Goal: Transaction & Acquisition: Purchase product/service

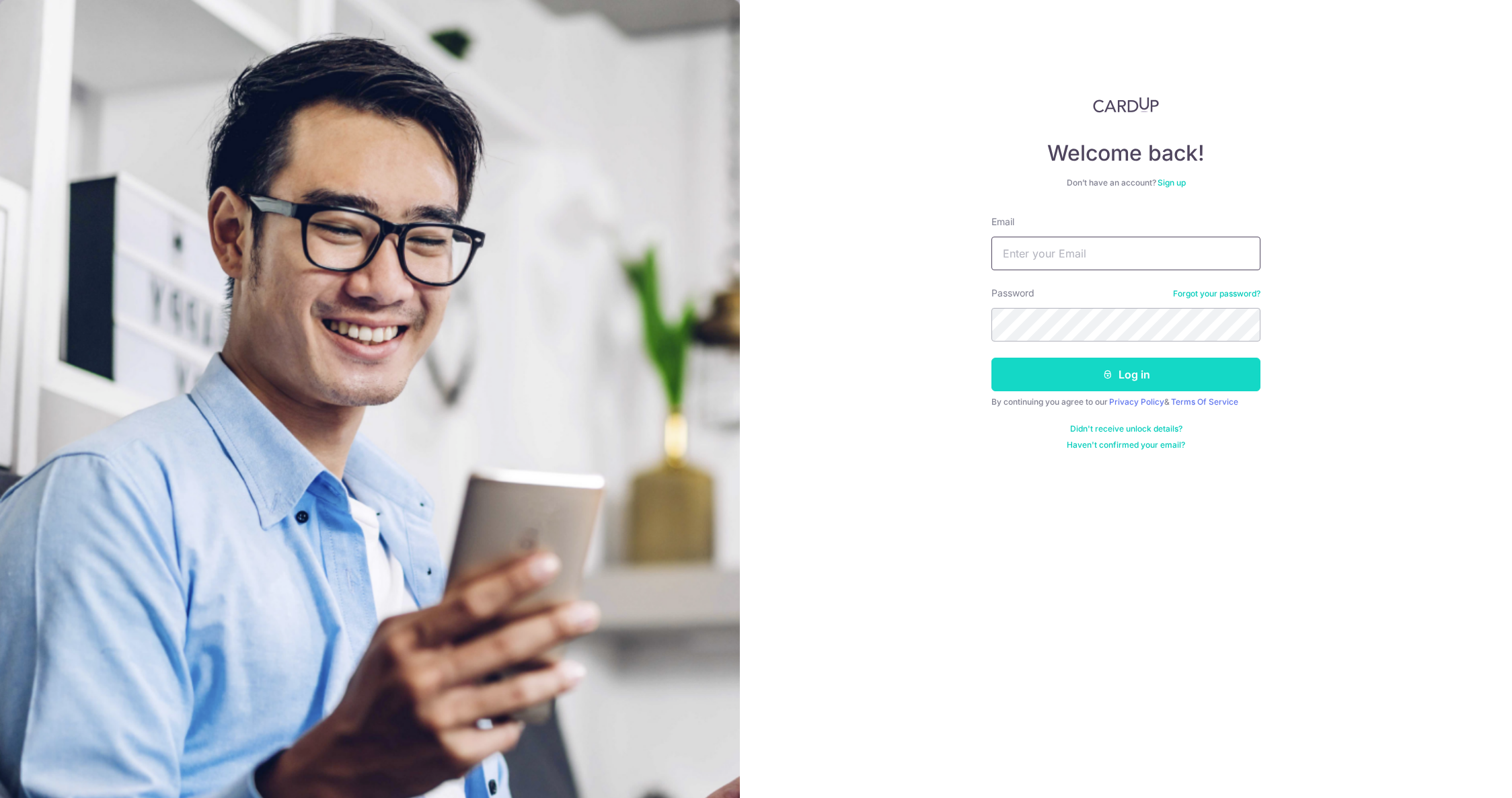
type input "bteagle@mac.com"
click at [1128, 375] on button "Log in" at bounding box center [1125, 374] width 269 height 34
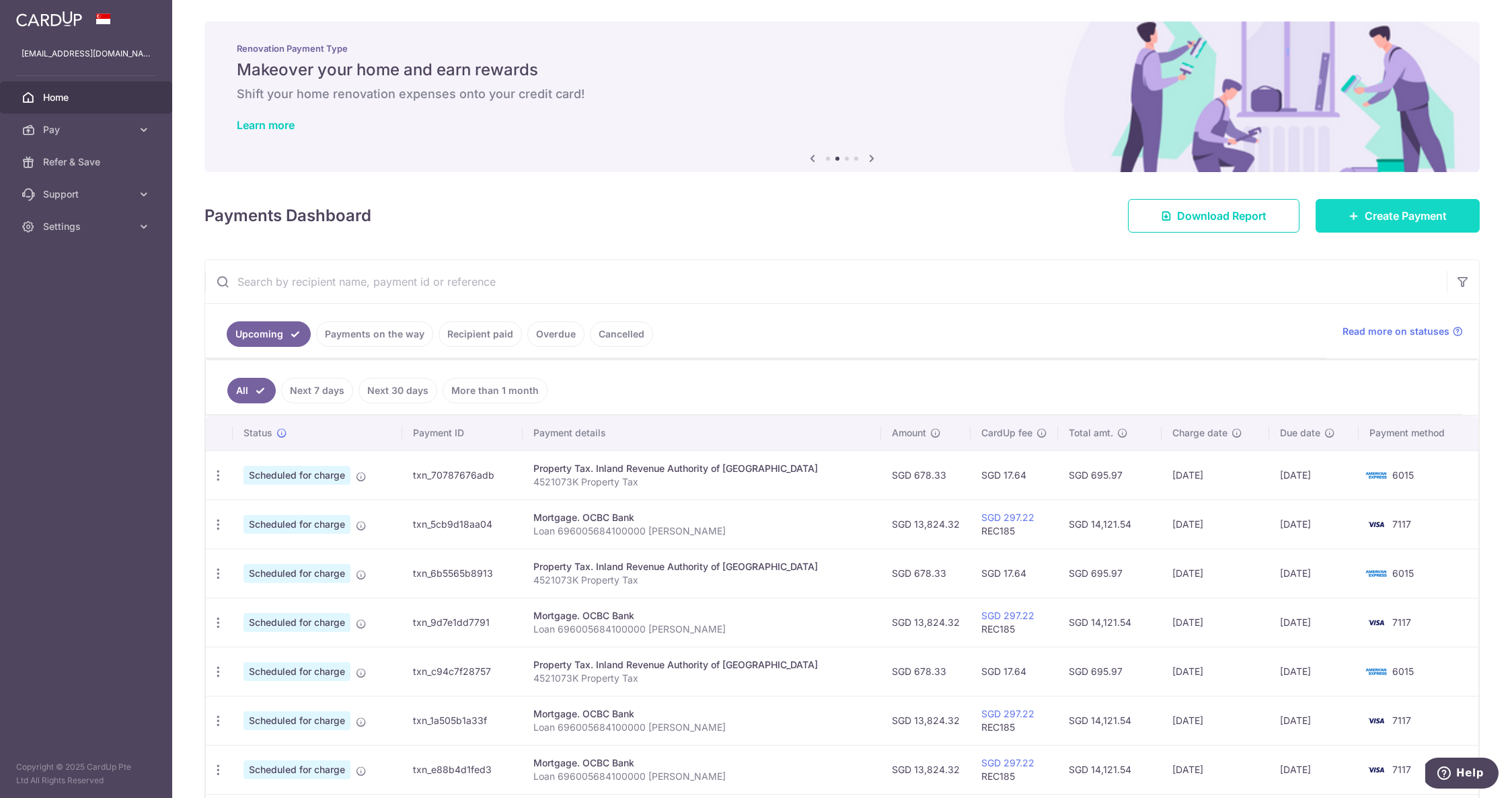
click at [1435, 215] on span "Create Payment" at bounding box center [1406, 215] width 82 height 16
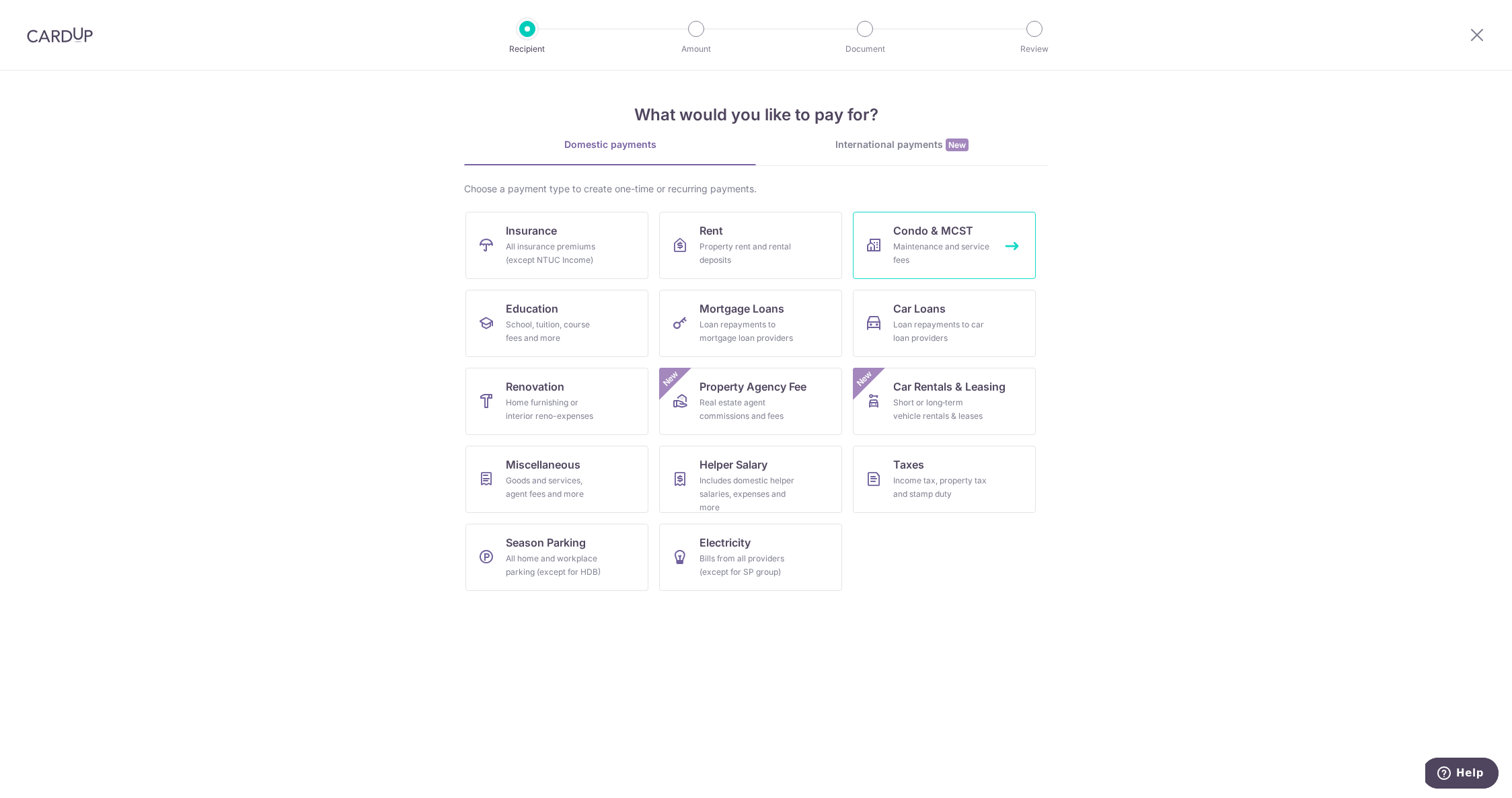
click at [937, 239] on link "Condo & MCST Maintenance and service fees" at bounding box center [944, 245] width 183 height 67
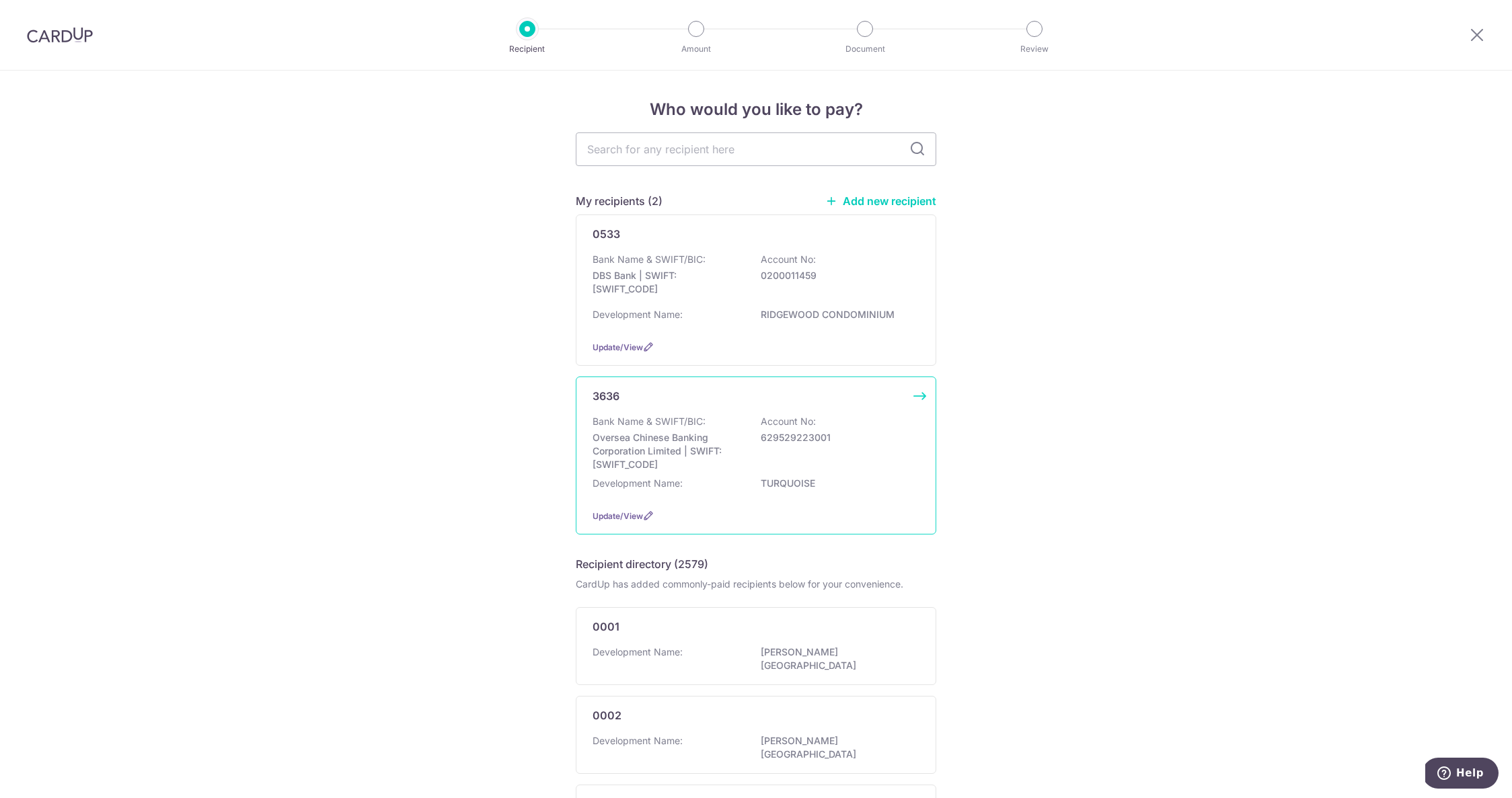
click at [923, 392] on div "3636 Bank Name & SWIFT/BIC: Oversea Chinese Banking Corporation Limited | SWIFT…" at bounding box center [755, 456] width 360 height 158
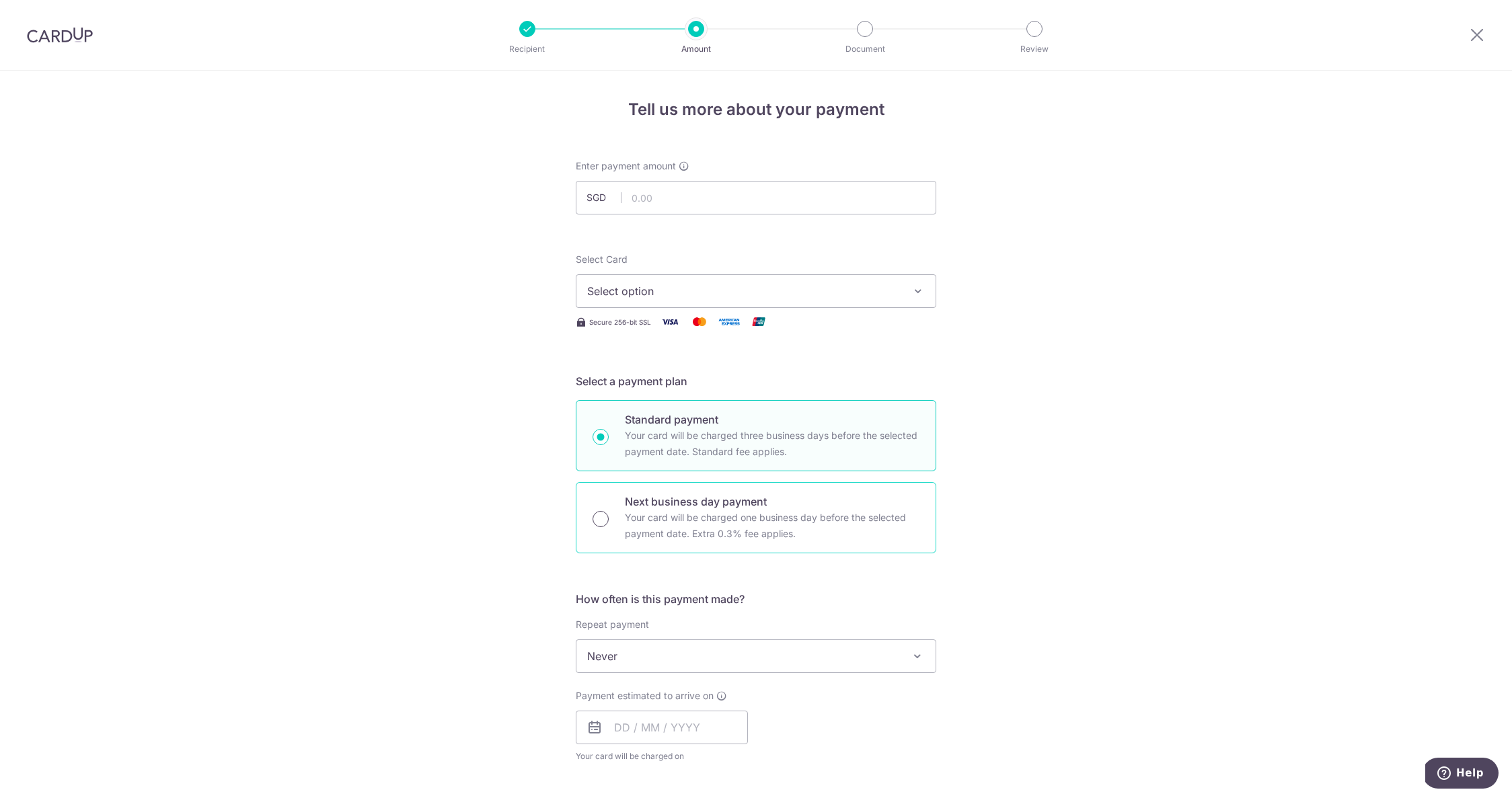
click at [602, 515] on input "Next business day payment Your card will be charged one business day before the…" at bounding box center [601, 519] width 16 height 16
radio input "true"
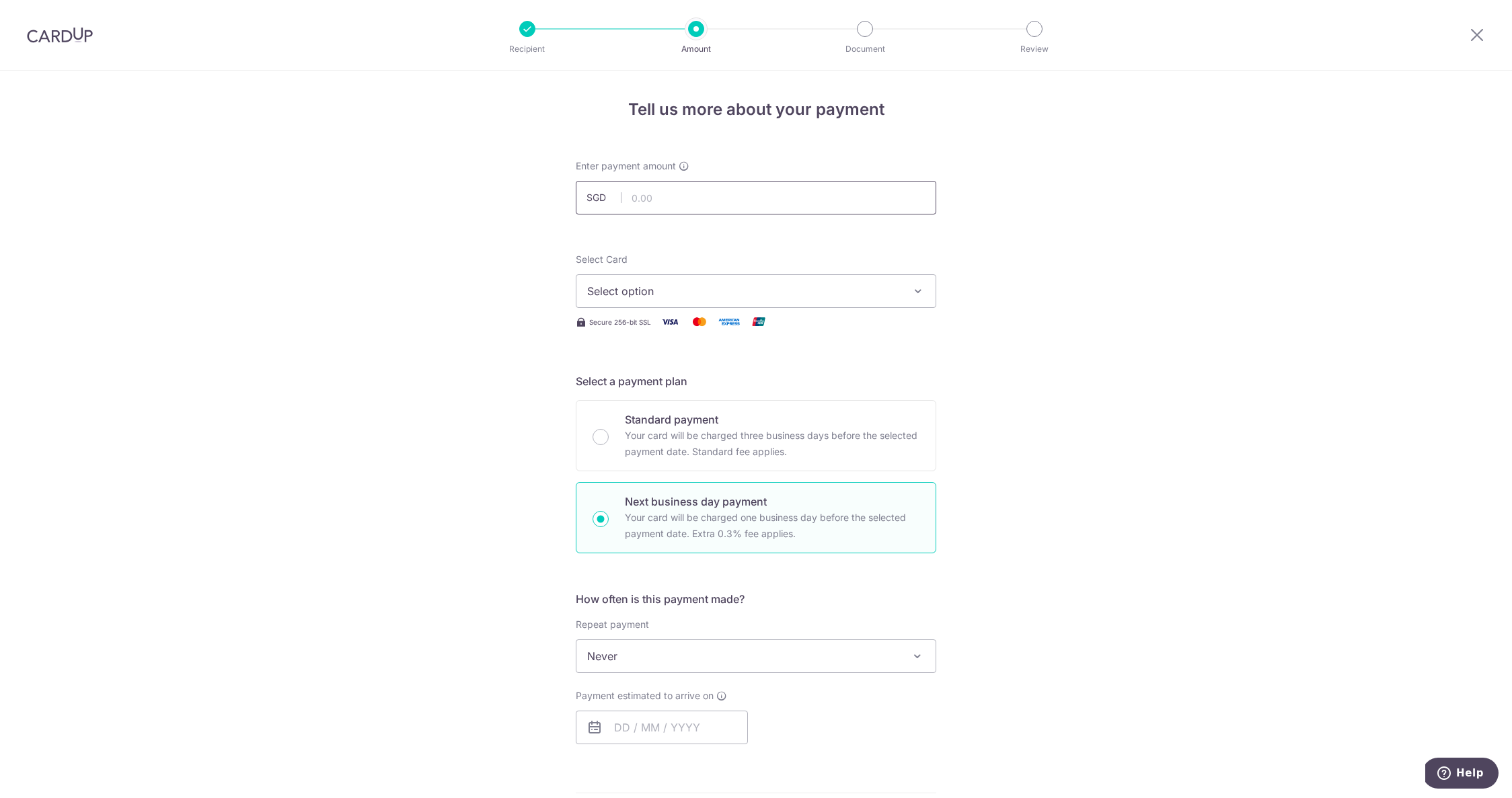
click at [671, 203] on input "text" at bounding box center [755, 198] width 360 height 34
type input "6,225.10"
click at [661, 292] on span "Select option" at bounding box center [743, 291] width 313 height 16
click at [656, 419] on span "**** 7117" at bounding box center [643, 419] width 46 height 16
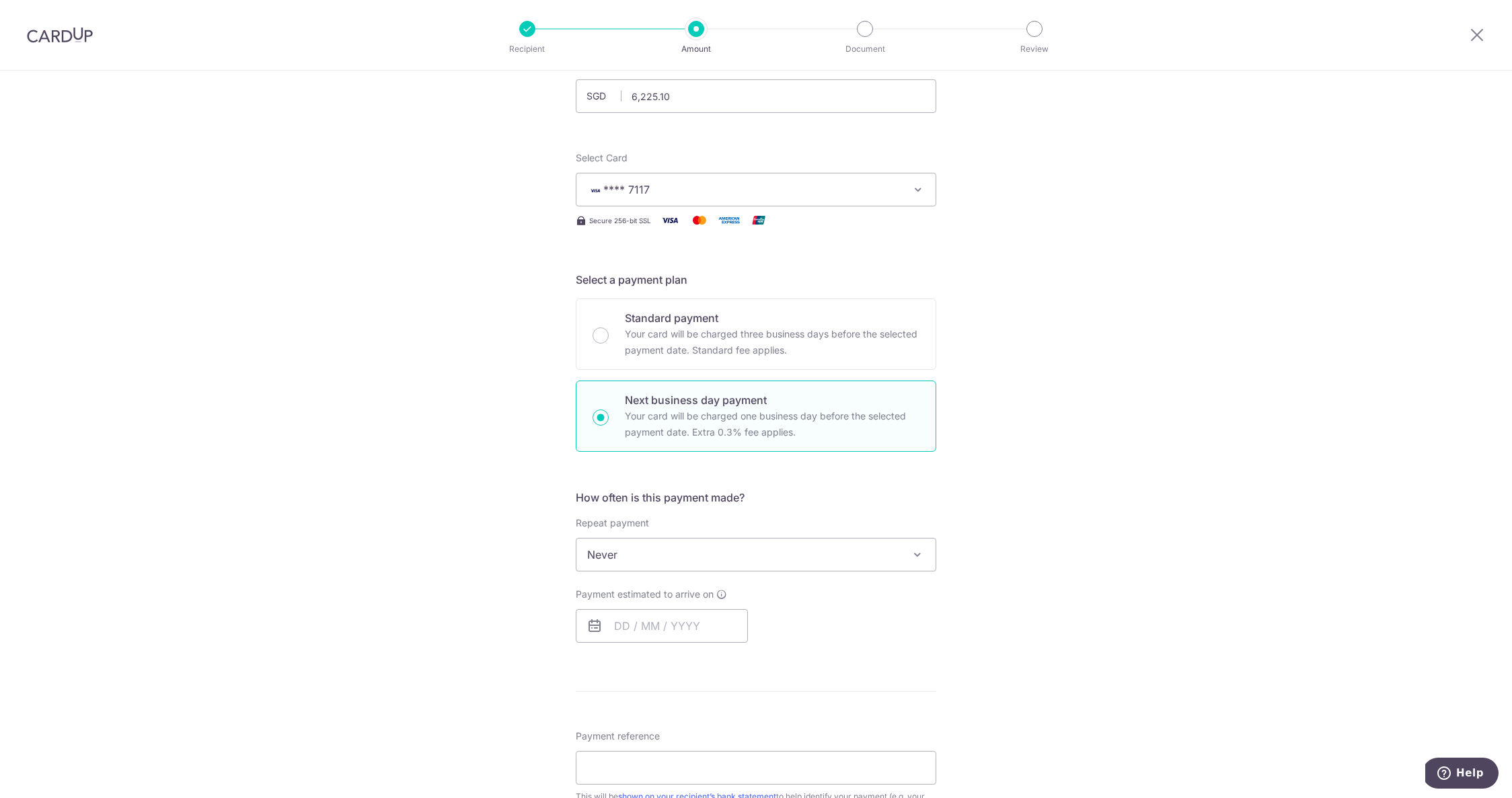
scroll to position [101, 0]
click at [643, 628] on input "text" at bounding box center [661, 626] width 172 height 34
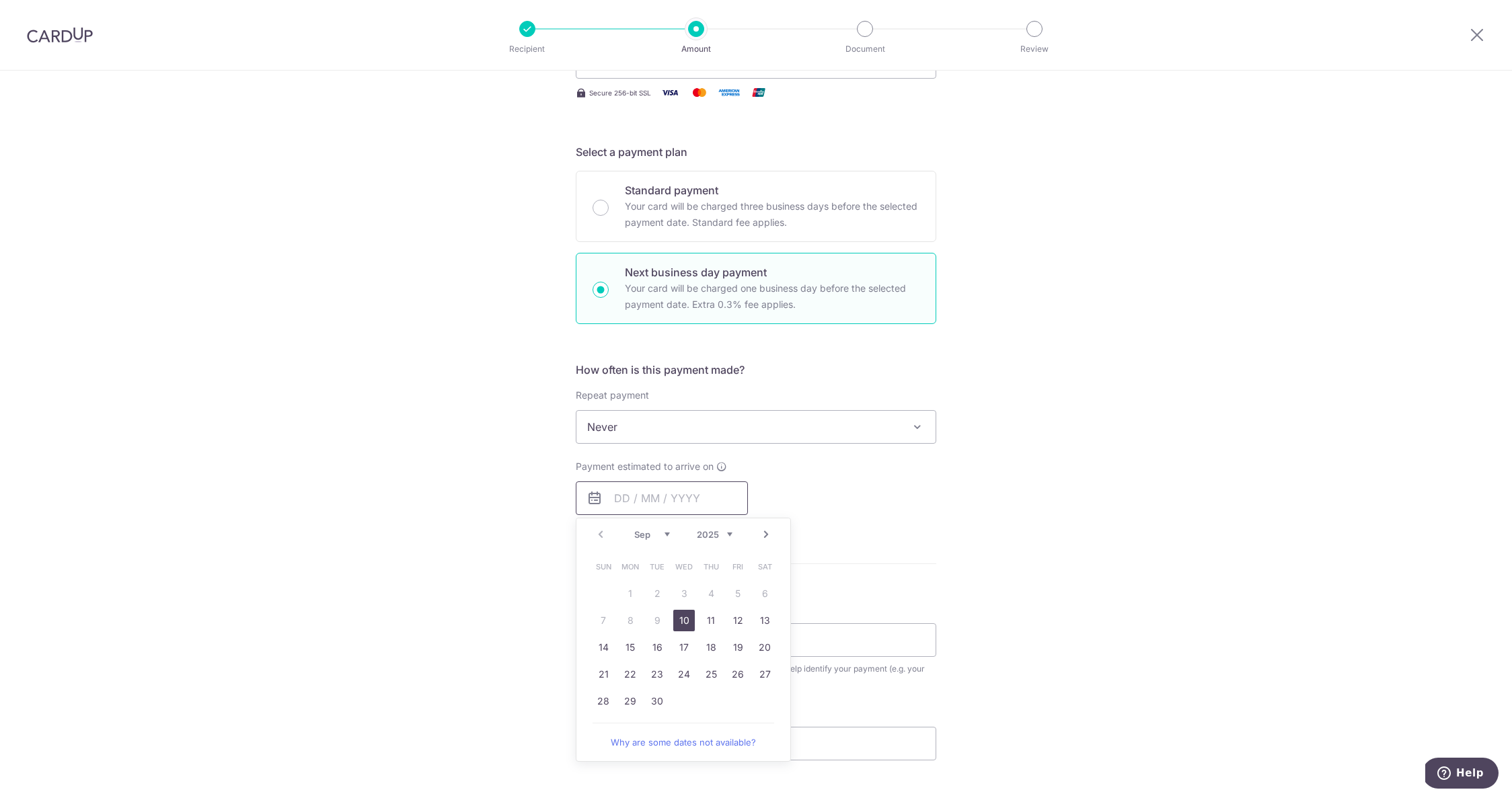
scroll to position [233, 0]
click at [655, 691] on link "30" at bounding box center [657, 697] width 21 height 21
type input "[DATE]"
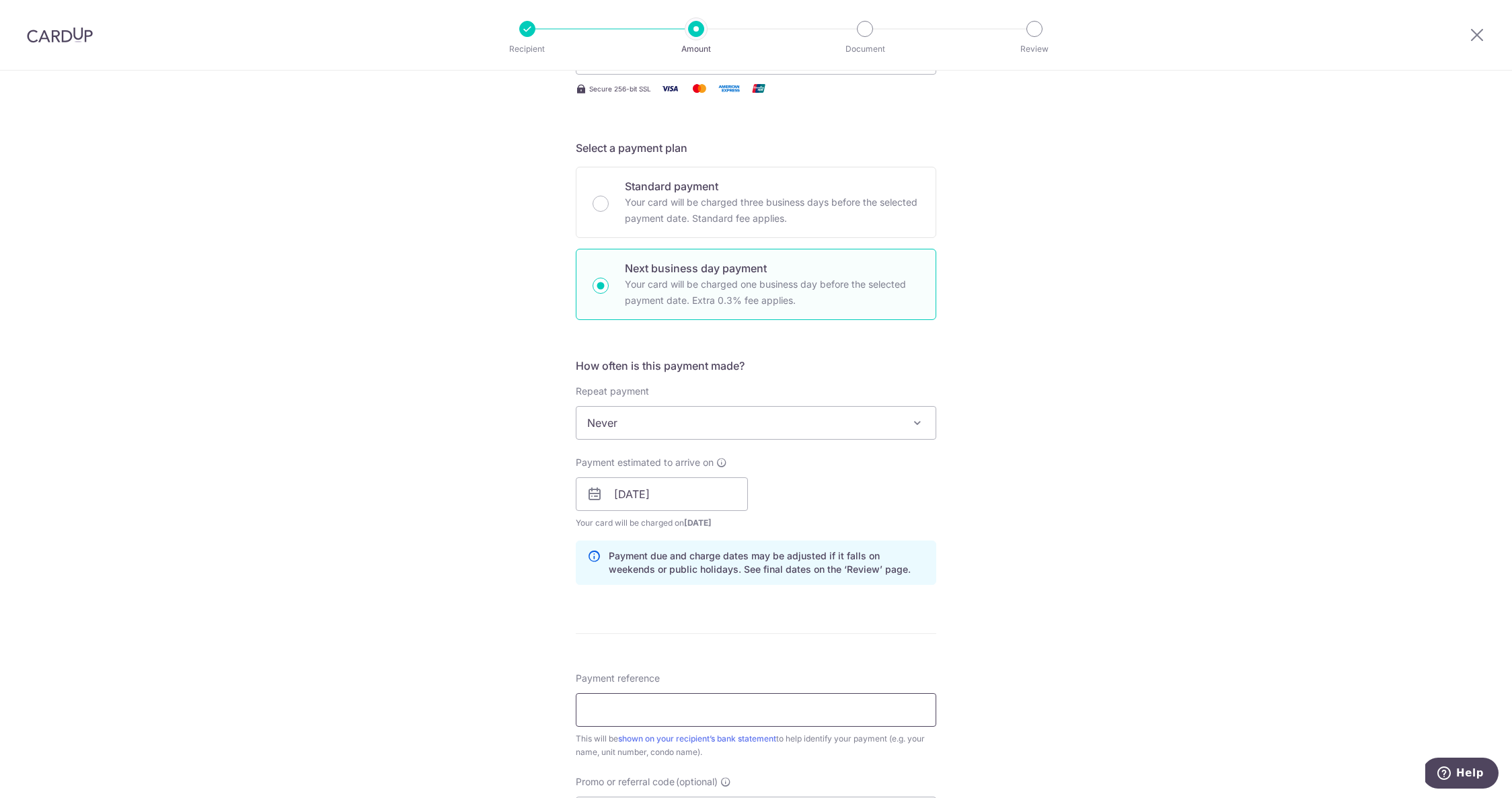
click at [620, 711] on input "Payment reference" at bounding box center [755, 710] width 360 height 34
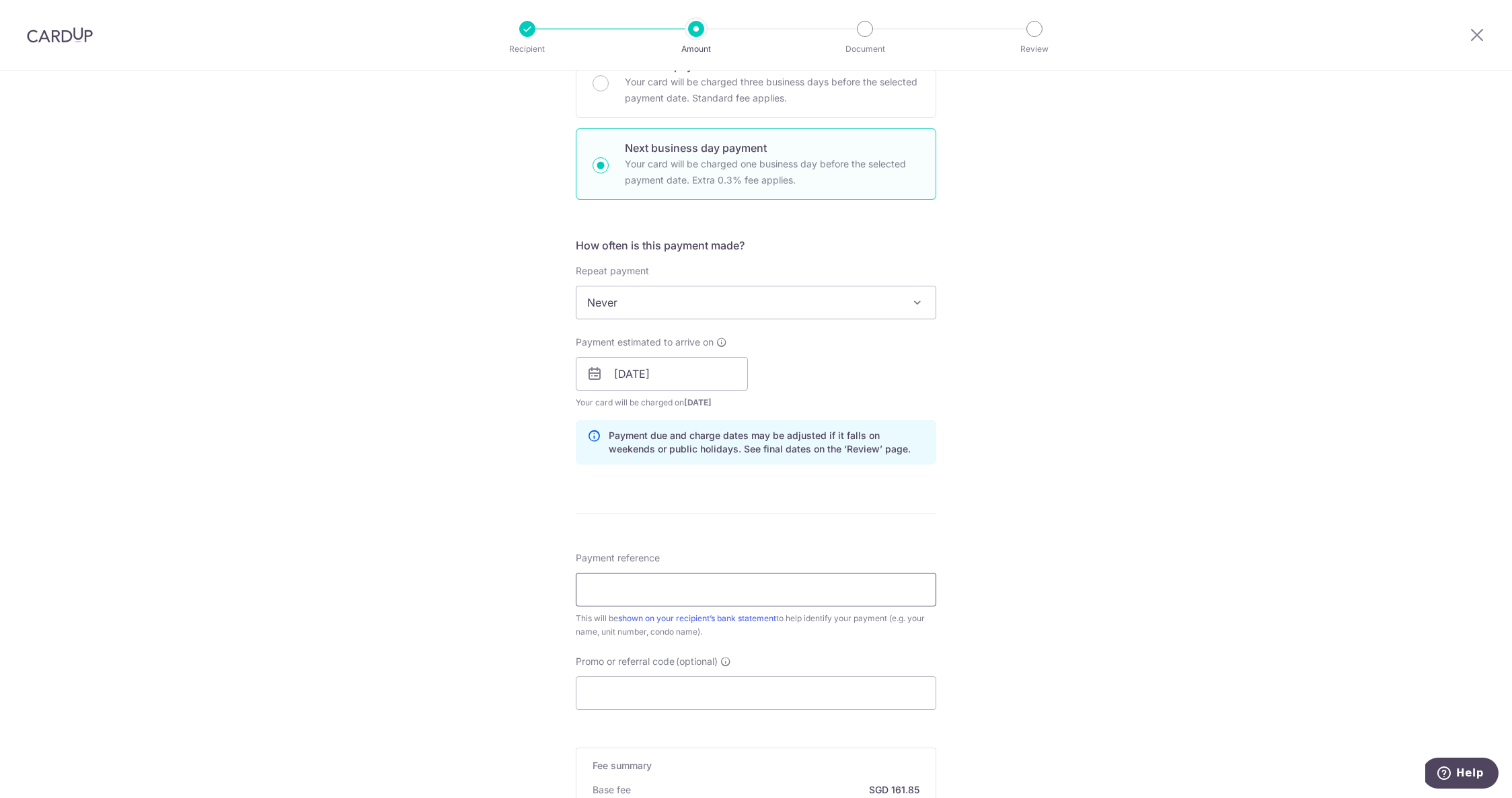
scroll to position [351, 0]
click at [615, 700] on input "Promo or referral code (optional)" at bounding box center [755, 696] width 360 height 34
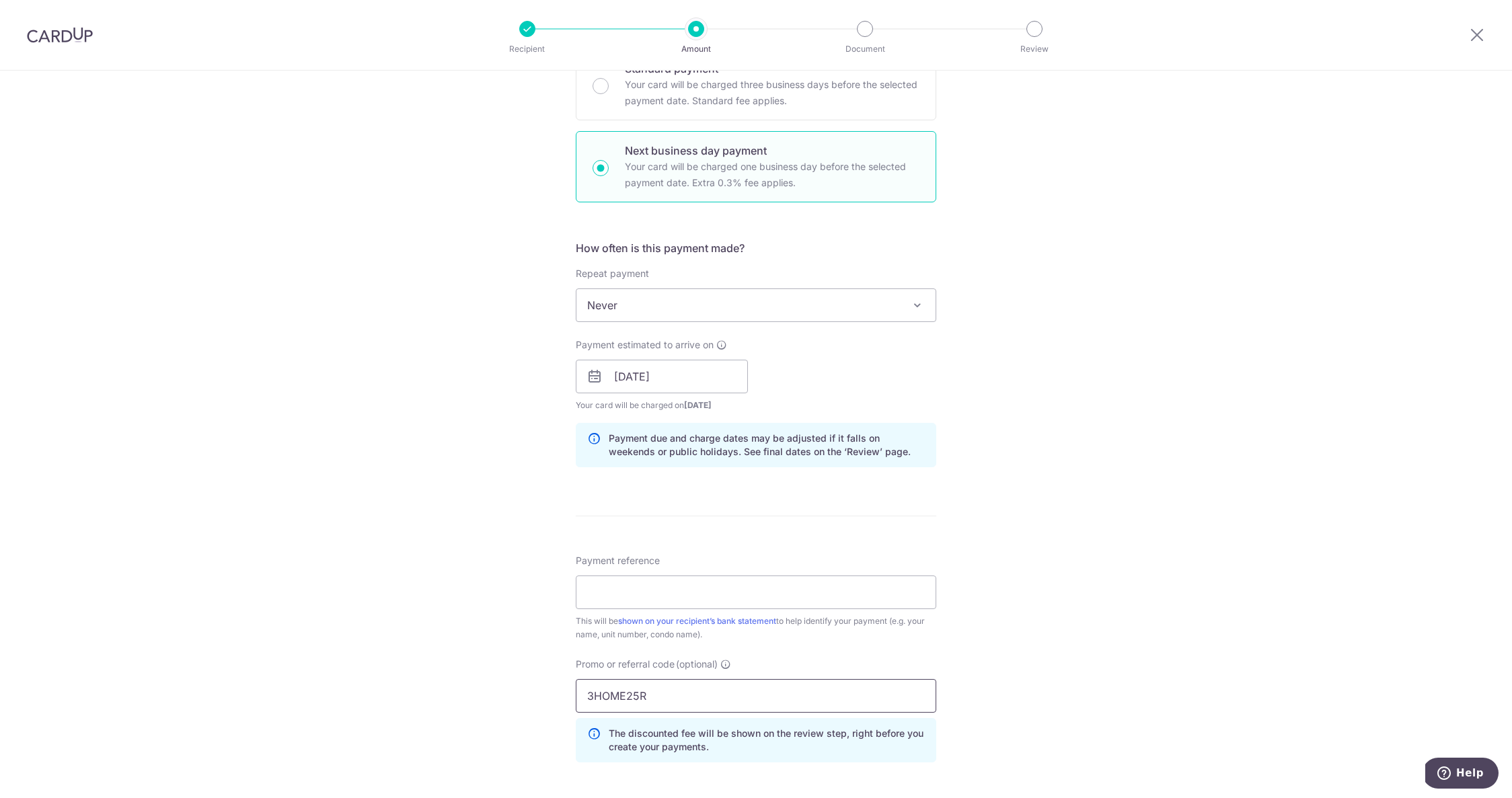
type input "3HOME25R"
click at [640, 588] on input "Payment reference" at bounding box center [755, 592] width 360 height 34
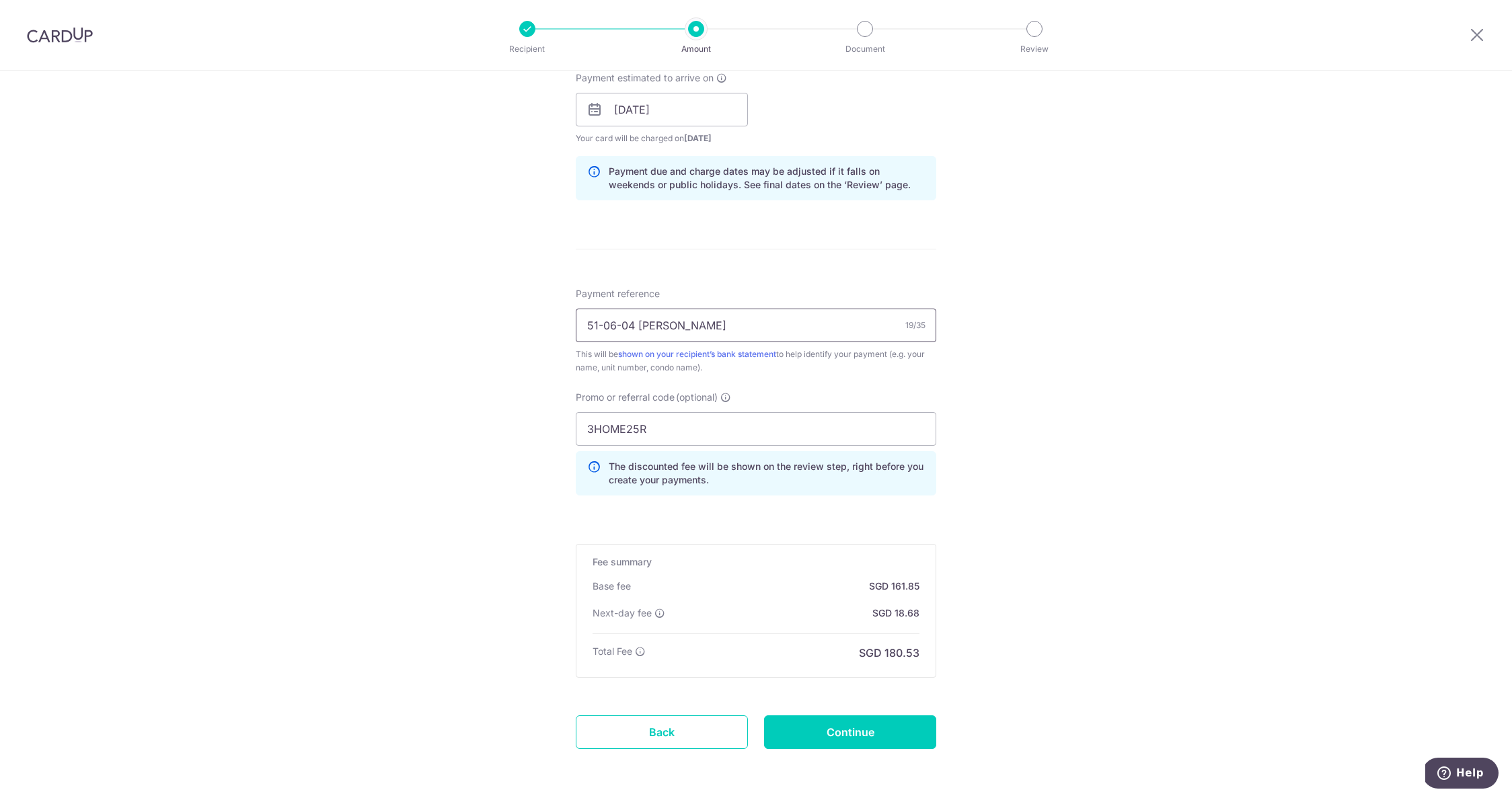
scroll to position [620, 0]
type input "51-06-04 Ken Teagle"
click at [869, 729] on input "Continue" at bounding box center [849, 730] width 172 height 34
type input "Create Schedule"
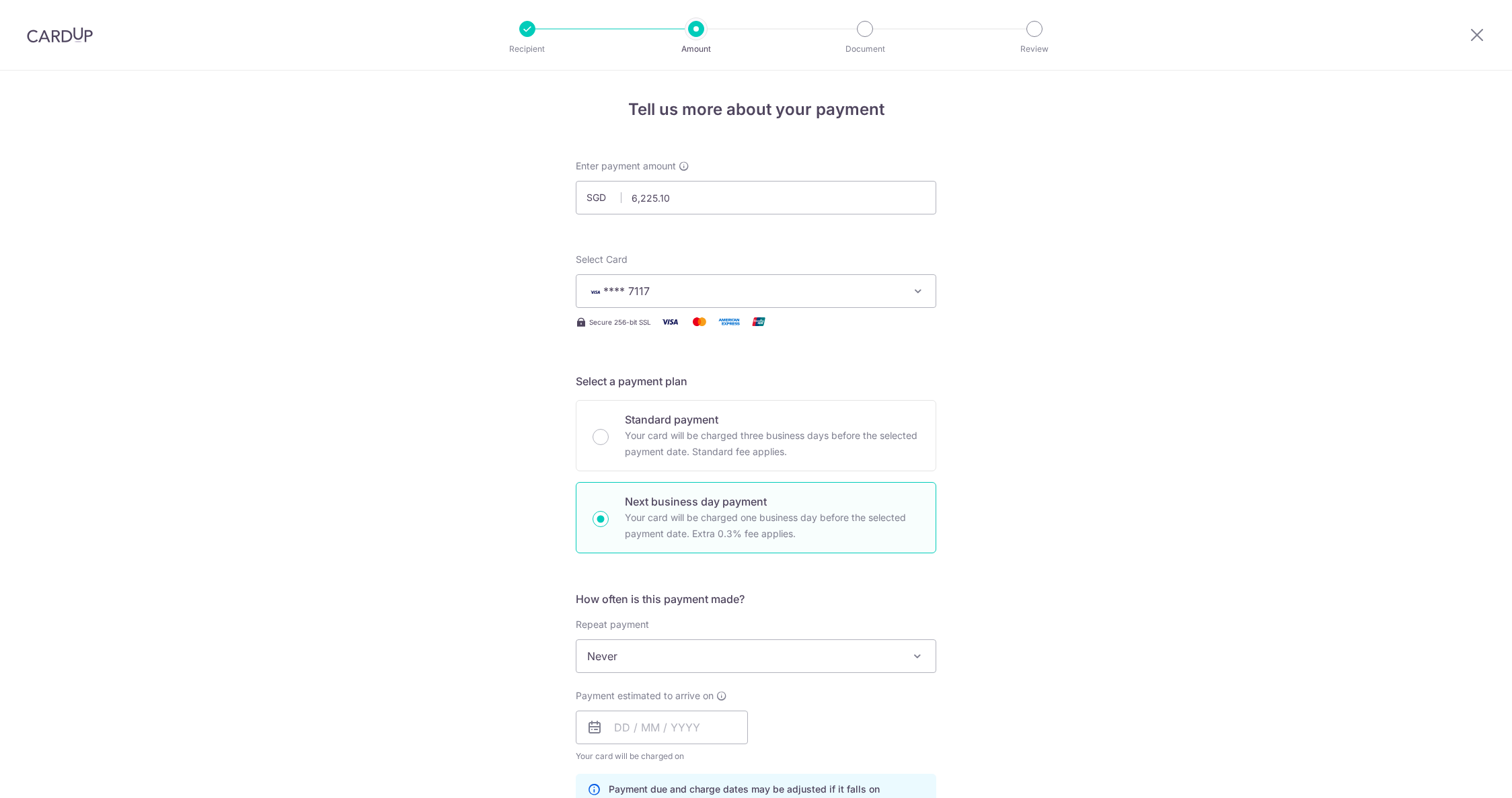
scroll to position [689, 0]
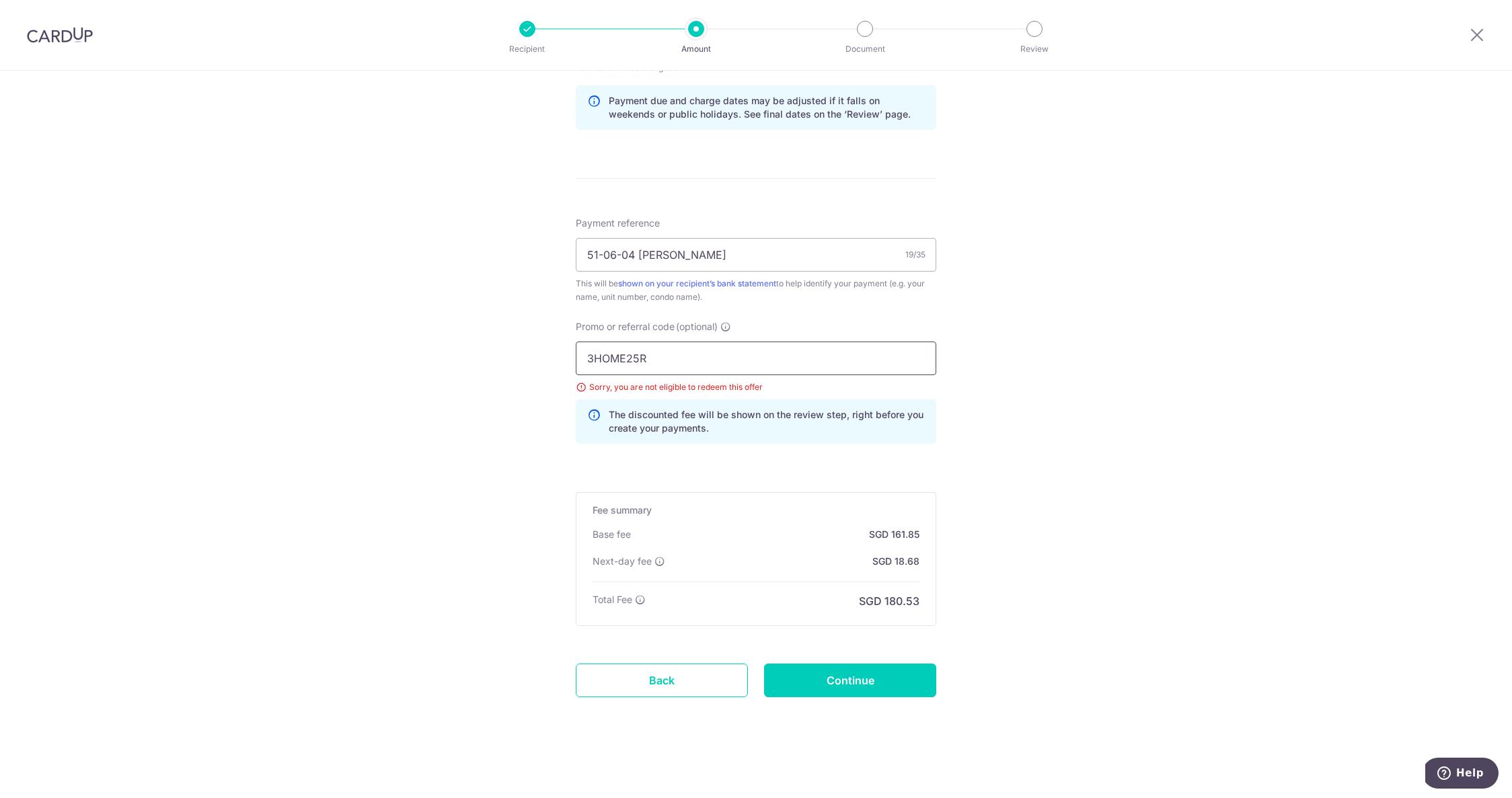
drag, startPoint x: 662, startPoint y: 354, endPoint x: 543, endPoint y: 349, distance: 119.1
click at [543, 349] on div "Tell us more about your payment Enter payment amount SGD 6,225.10 6225.10 Selec…" at bounding box center [756, 90] width 1512 height 1416
type input "RENO25ONE"
click at [830, 674] on input "Continue" at bounding box center [849, 680] width 172 height 34
type input "Update Schedule"
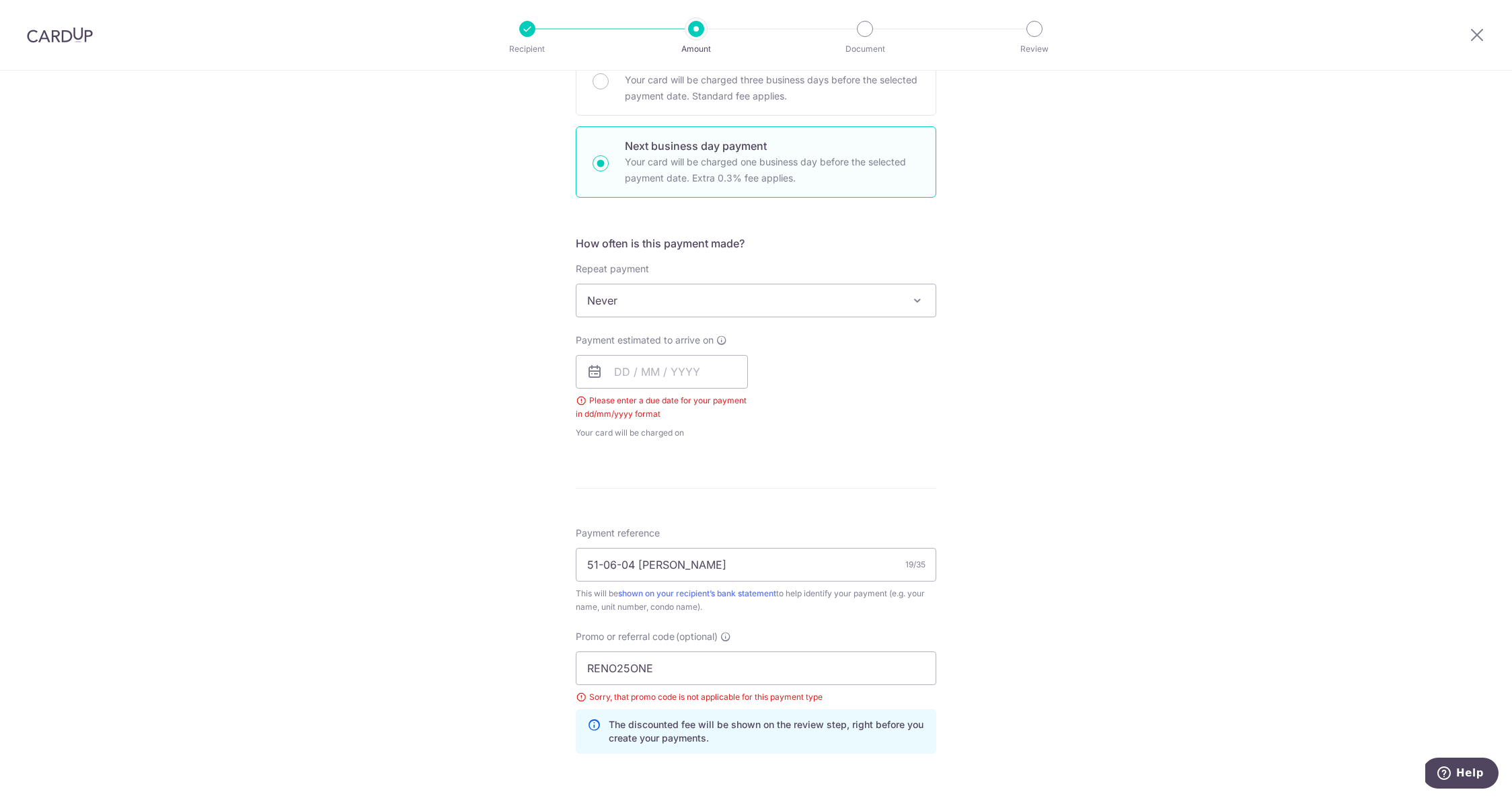
scroll to position [355, 0]
click at [642, 368] on input "text" at bounding box center [661, 372] width 172 height 34
click at [658, 574] on link "30" at bounding box center [657, 576] width 21 height 21
type input "[DATE]"
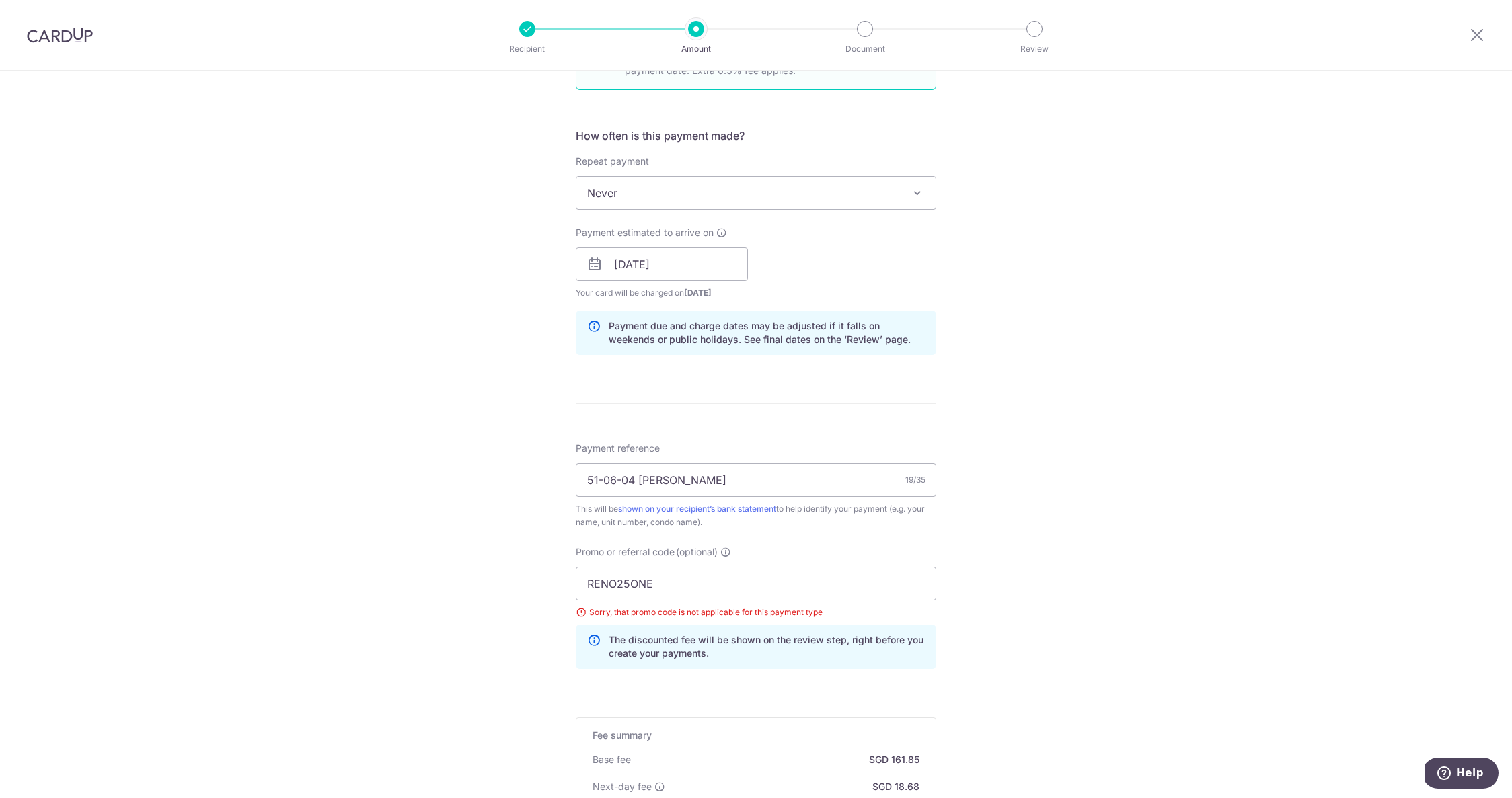
scroll to position [465, 0]
drag, startPoint x: 657, startPoint y: 581, endPoint x: 519, endPoint y: 580, distance: 138.0
click at [519, 580] on div "Tell us more about your payment Enter payment amount SGD 6,225.10 6225.10 Selec…" at bounding box center [756, 314] width 1512 height 1416
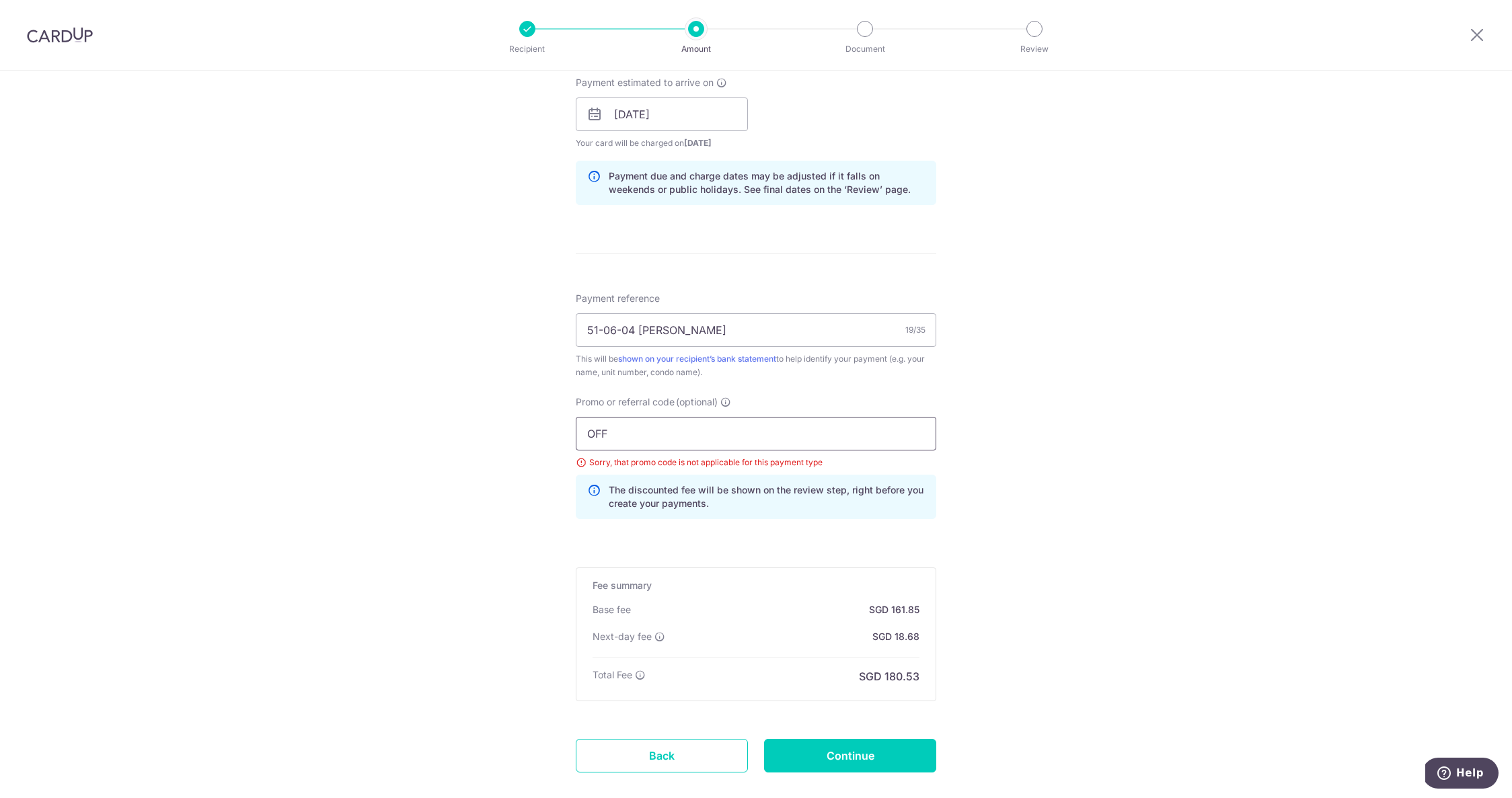
scroll to position [614, 0]
type input "OFF225"
click at [864, 754] on input "Continue" at bounding box center [849, 755] width 172 height 34
type input "Update Schedule"
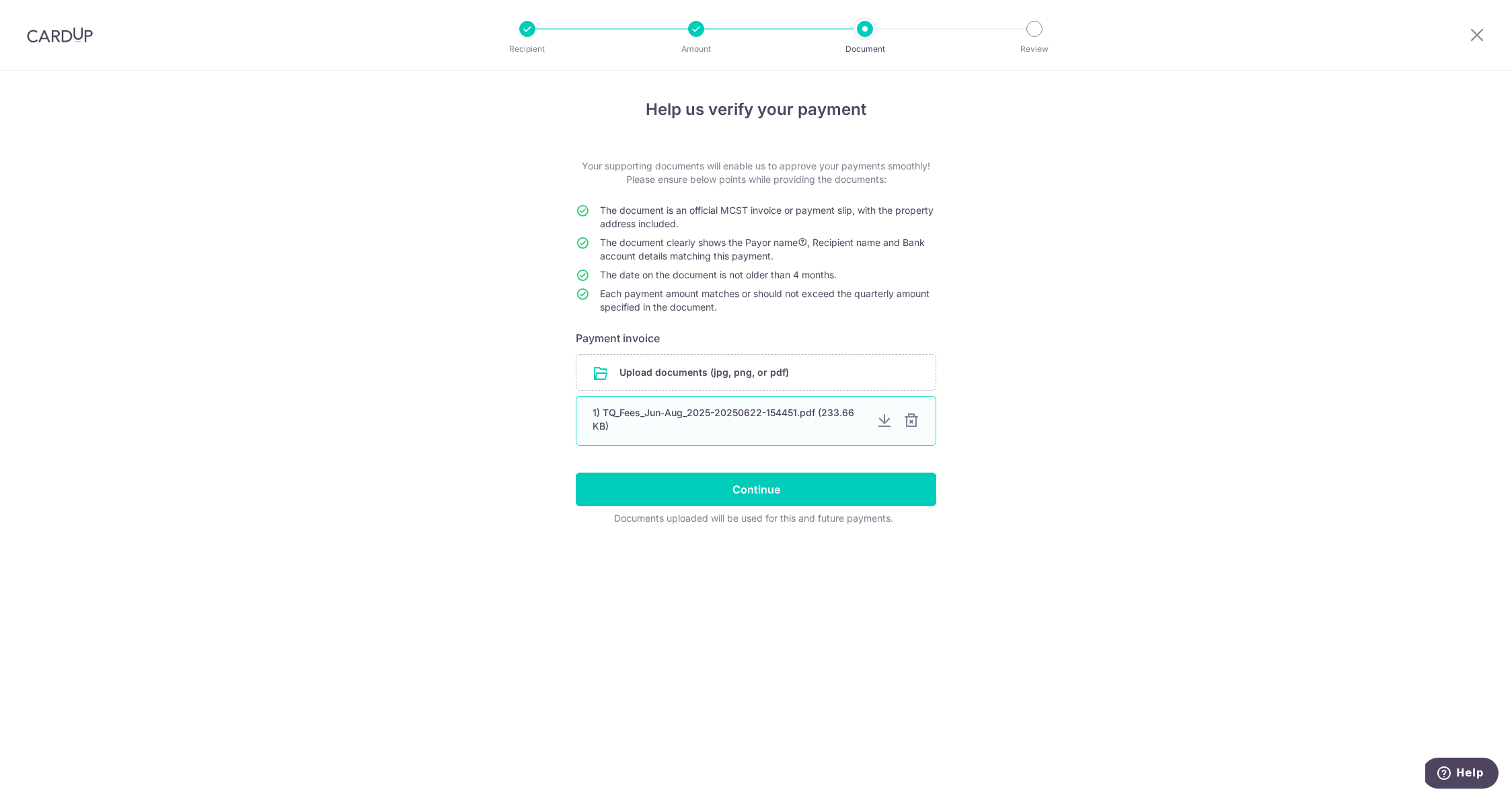
click at [910, 420] on div at bounding box center [911, 421] width 16 height 16
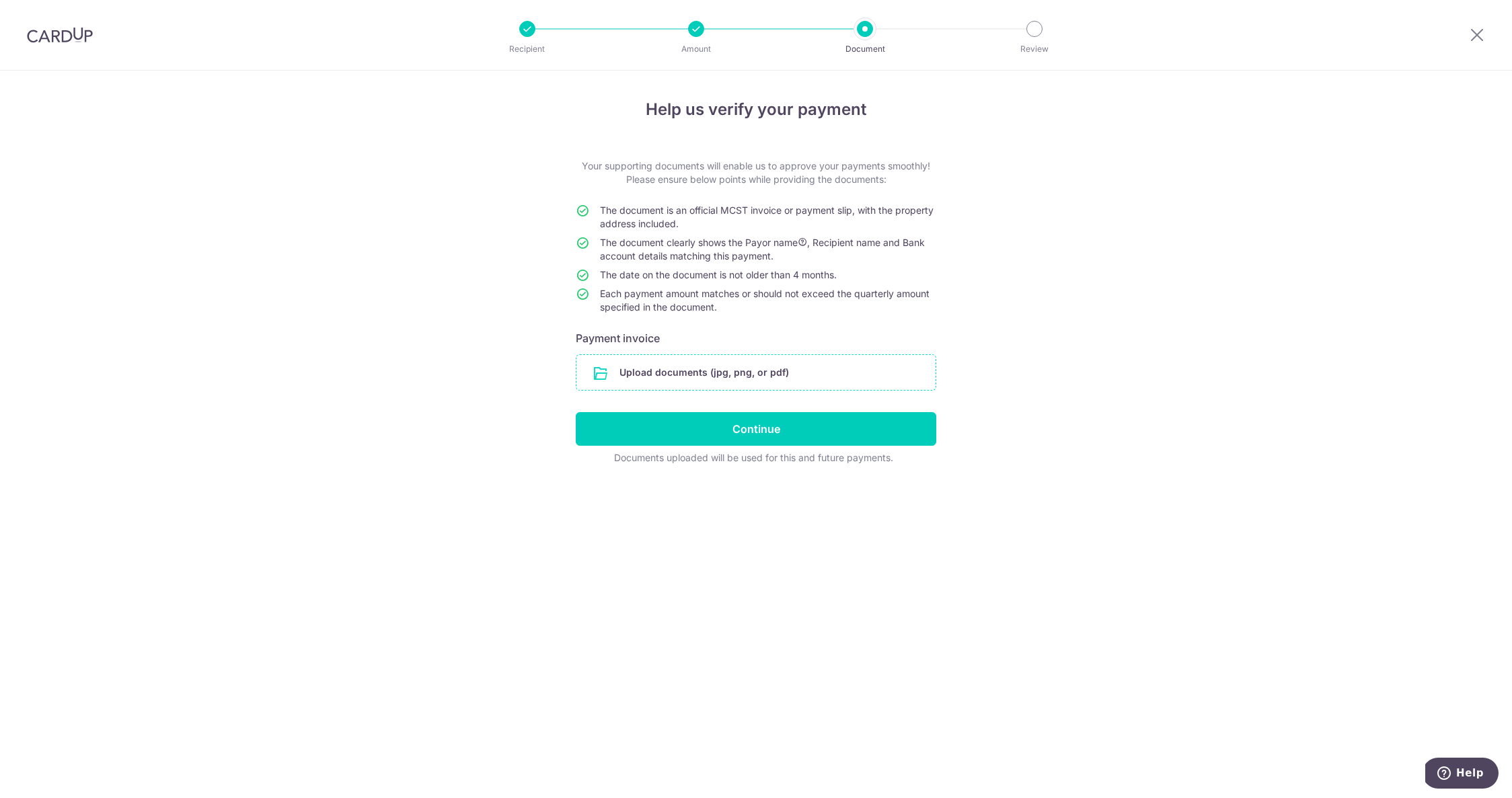
click at [745, 374] on input "file" at bounding box center [756, 372] width 359 height 35
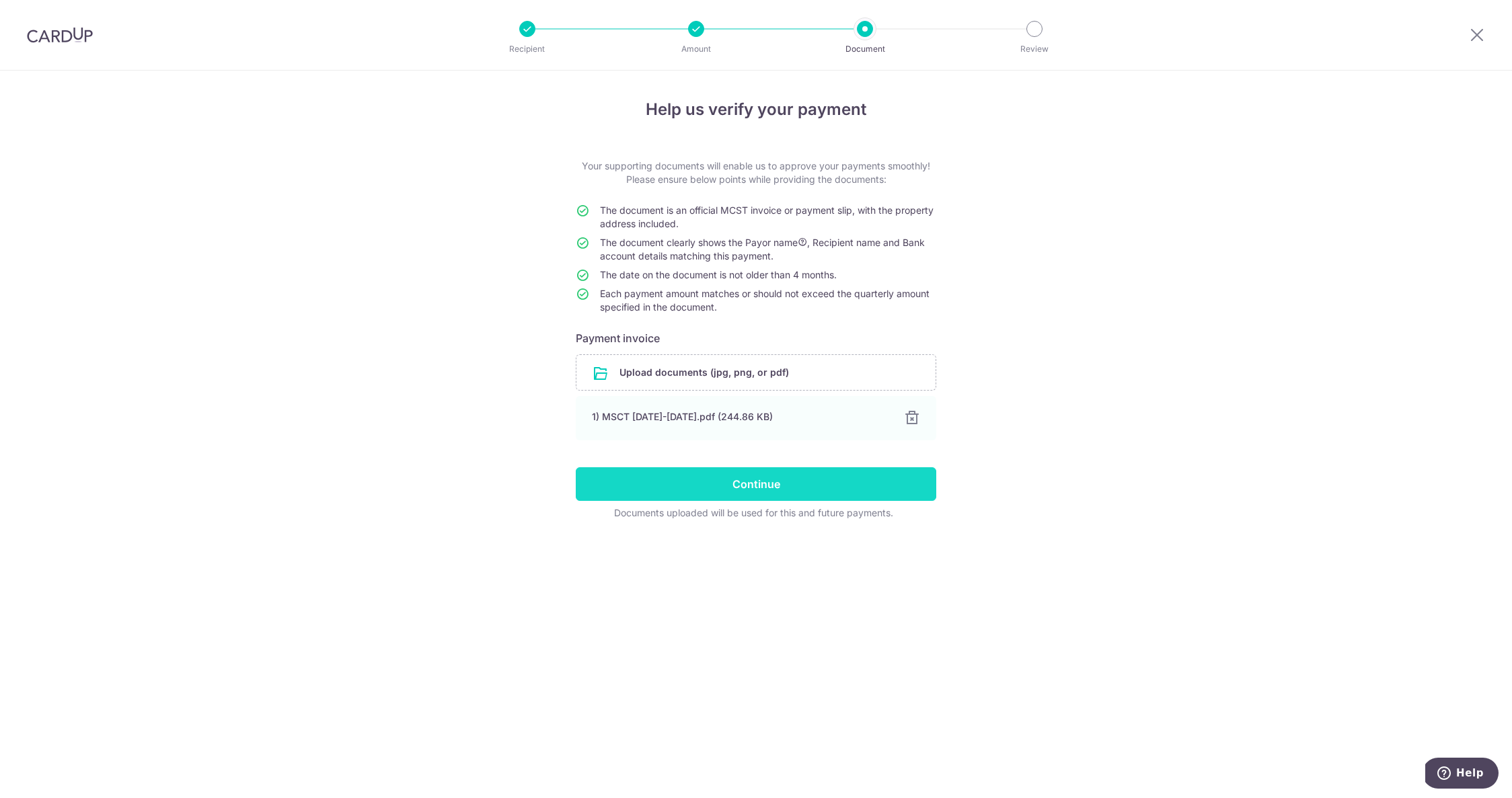
click at [762, 484] on input "Continue" at bounding box center [755, 484] width 360 height 34
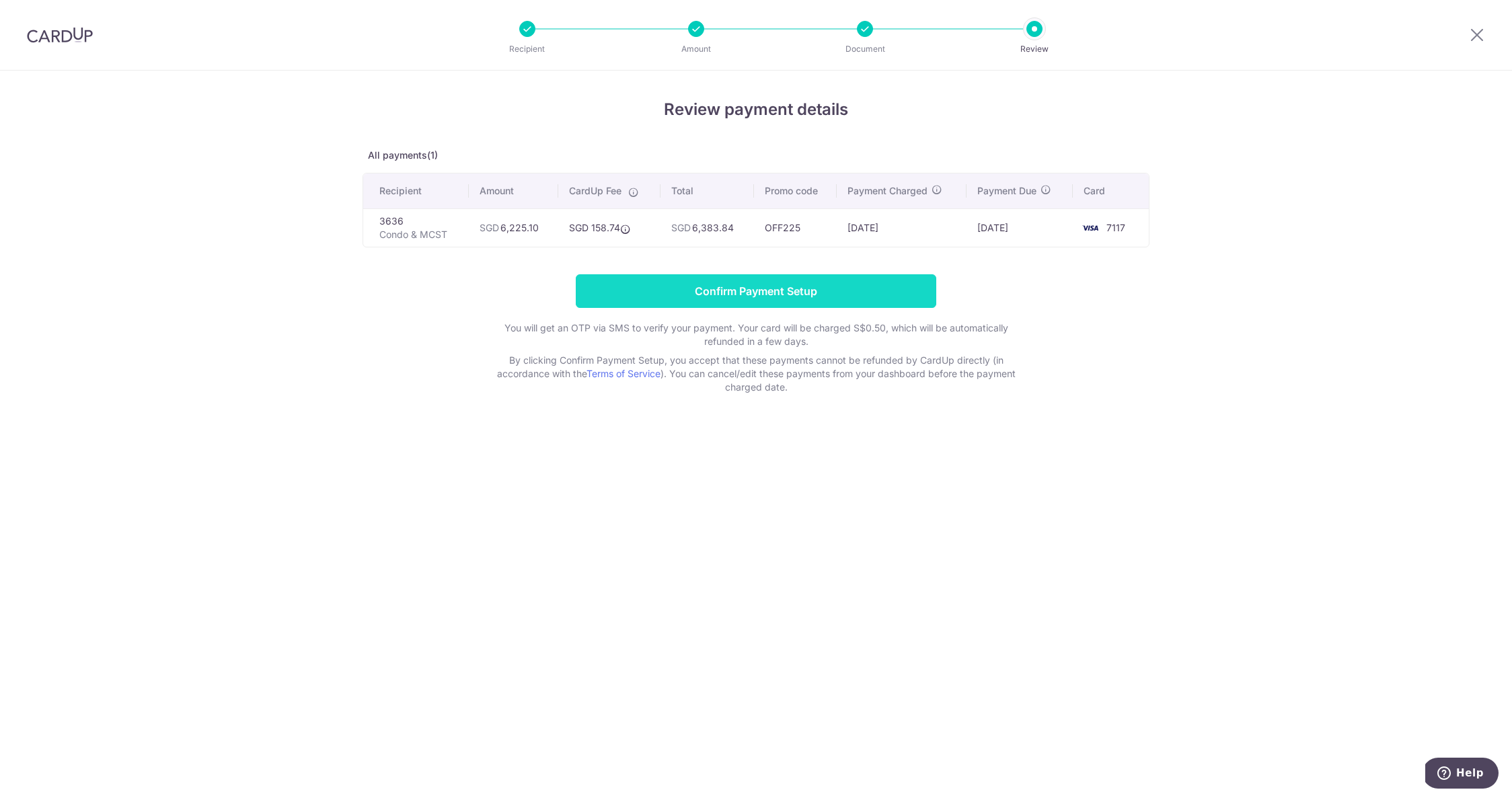
click at [754, 289] on input "Confirm Payment Setup" at bounding box center [755, 291] width 360 height 34
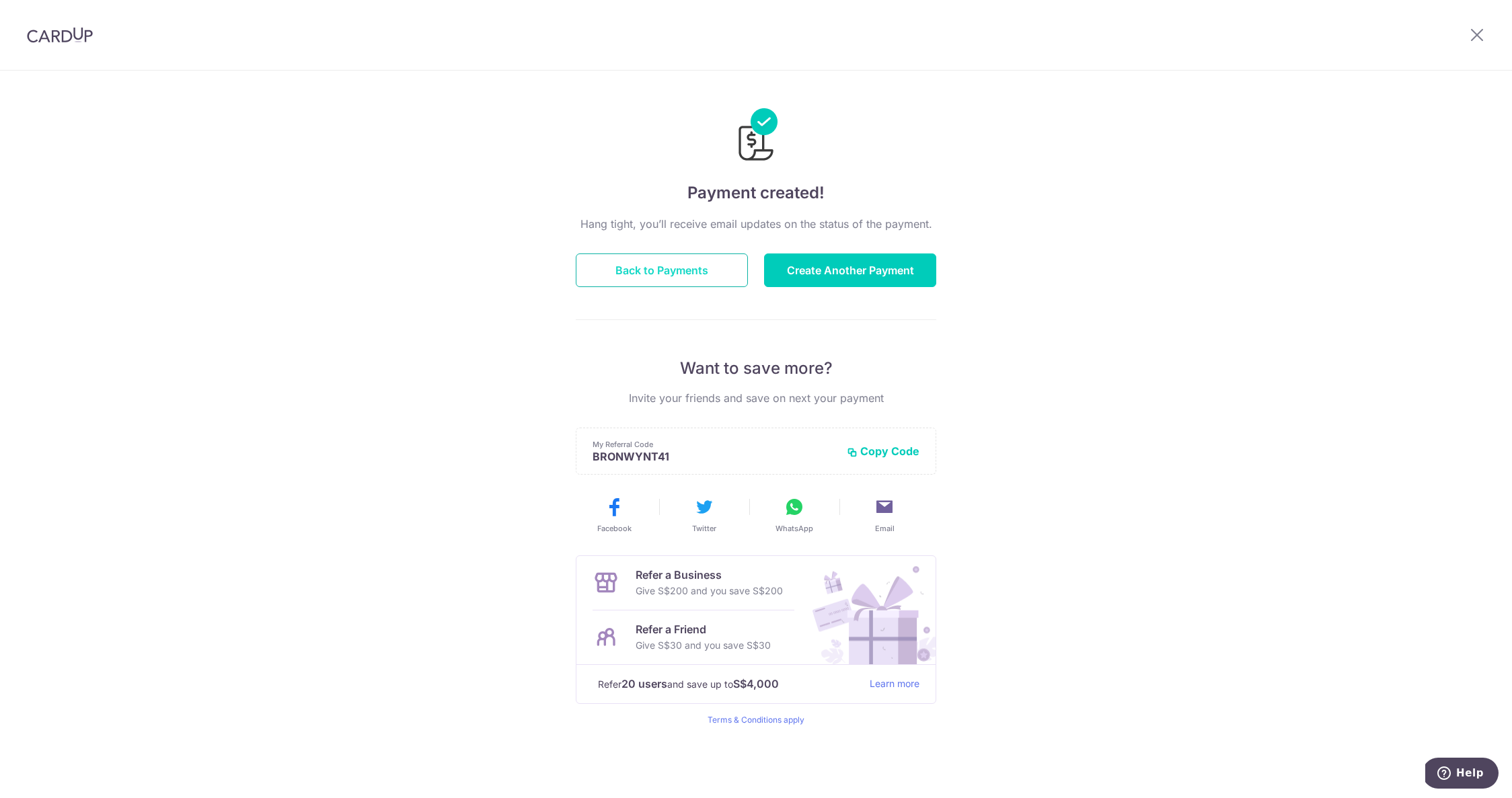
click at [645, 264] on button "Back to Payments" at bounding box center [661, 270] width 172 height 34
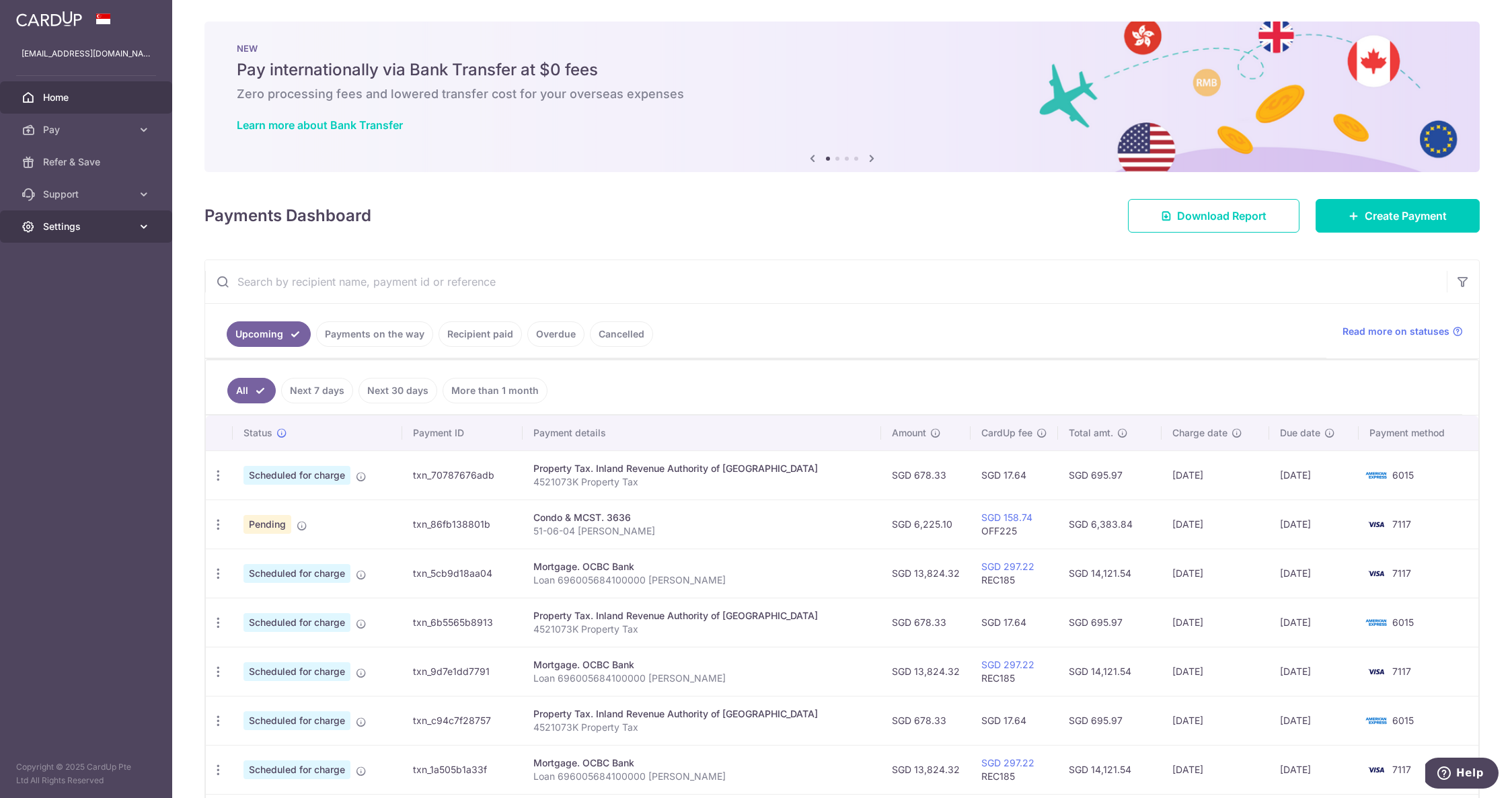
click at [63, 225] on span "Settings" at bounding box center [87, 226] width 88 height 14
click at [56, 292] on span "Logout" at bounding box center [87, 291] width 88 height 14
